Goal: Check status: Check status

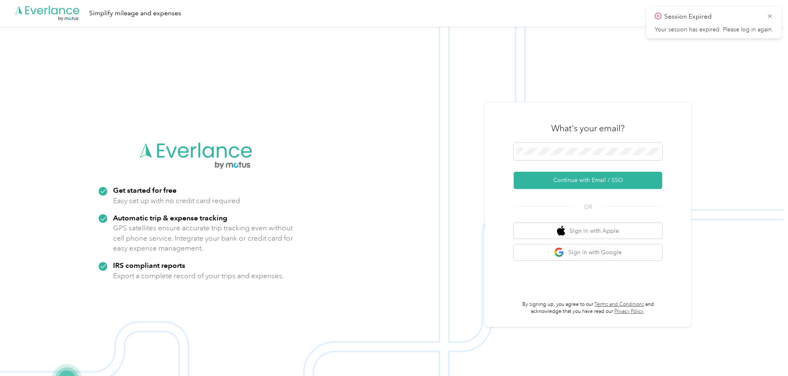
click at [582, 167] on form "Continue with Email / SSO" at bounding box center [587, 166] width 148 height 46
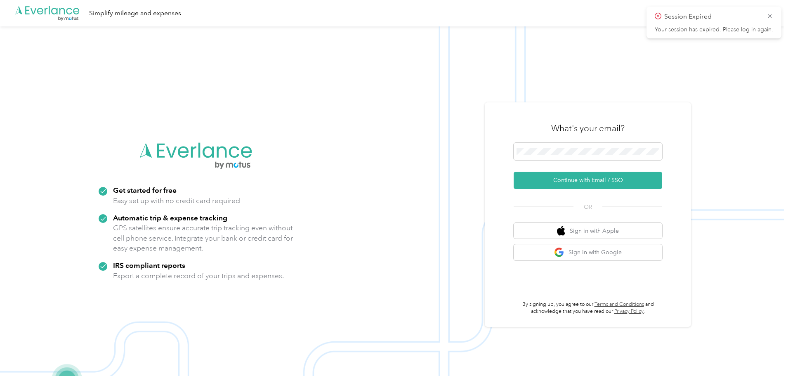
click at [582, 167] on form "Continue with Email / SSO" at bounding box center [587, 166] width 148 height 46
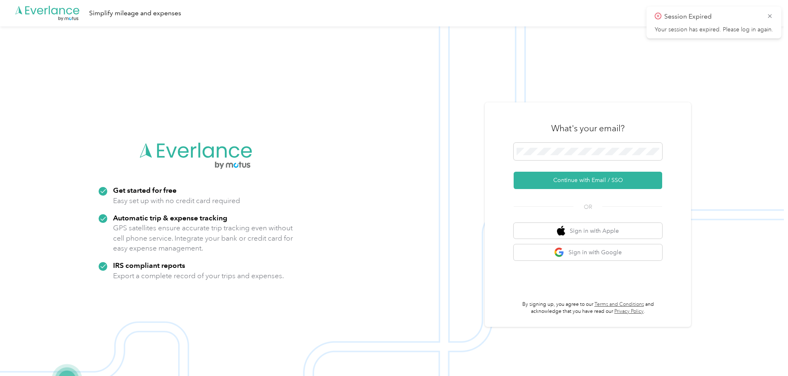
click at [582, 167] on form "Continue with Email / SSO" at bounding box center [587, 166] width 148 height 46
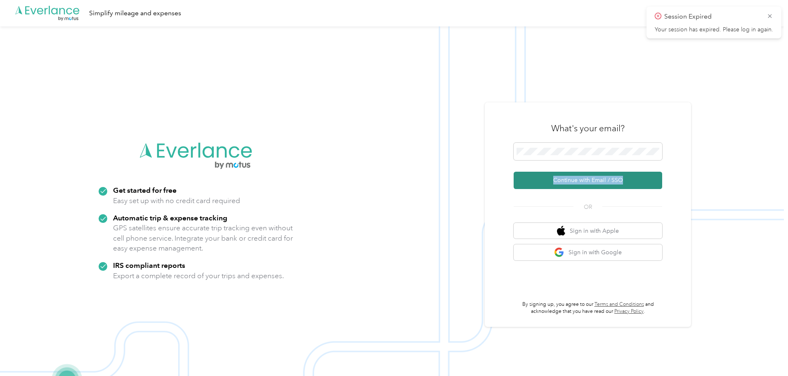
click at [576, 178] on button "Continue with Email / SSO" at bounding box center [587, 180] width 148 height 17
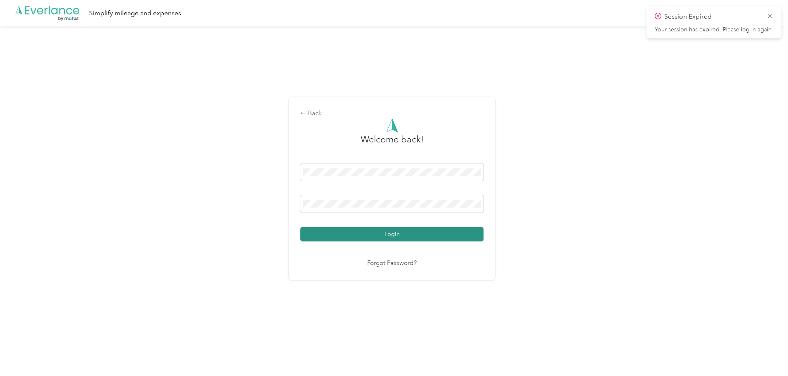
click at [414, 230] on button "Login" at bounding box center [391, 234] width 183 height 14
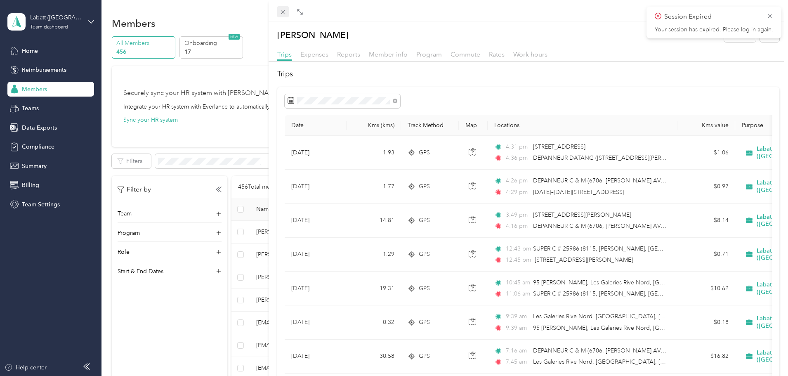
click at [281, 14] on icon at bounding box center [282, 12] width 7 height 7
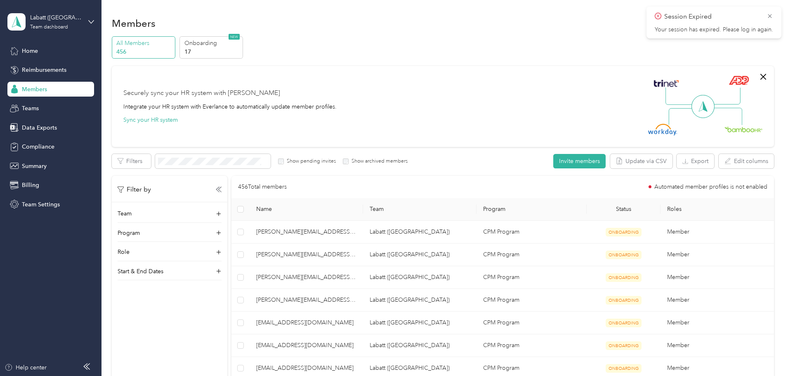
click at [272, 124] on div "Securely sync your HR system with Everlance Integrate your HR system with Everl…" at bounding box center [229, 106] width 213 height 36
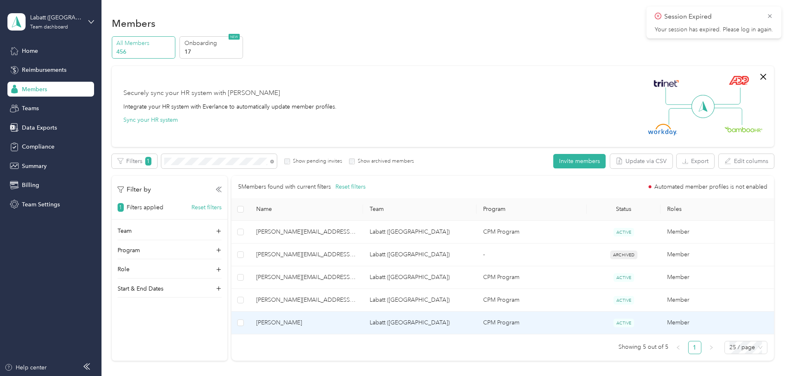
click at [340, 330] on td "[PERSON_NAME]" at bounding box center [306, 322] width 113 height 23
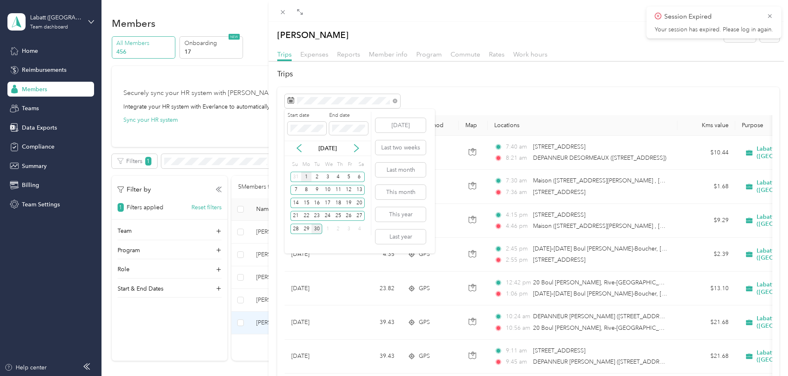
click at [304, 180] on div "1" at bounding box center [306, 177] width 11 height 10
click at [351, 177] on div "5" at bounding box center [349, 177] width 11 height 10
